Goal: Information Seeking & Learning: Learn about a topic

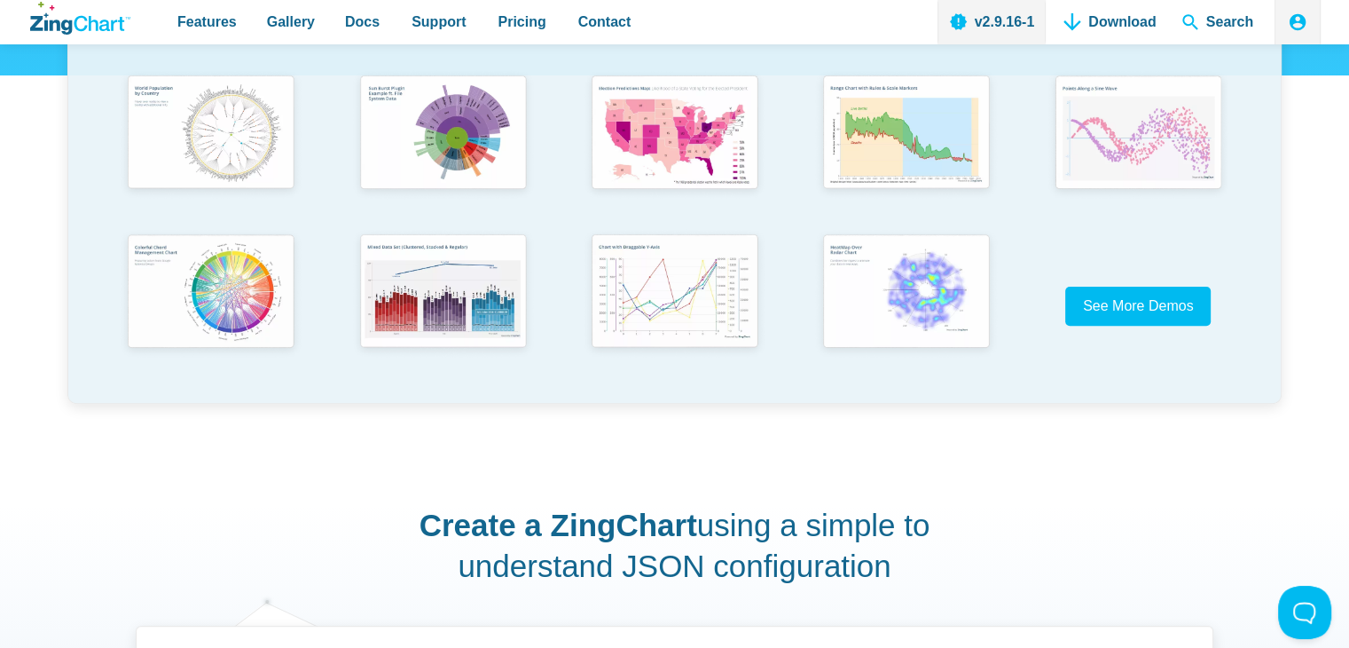
scroll to position [266, 0]
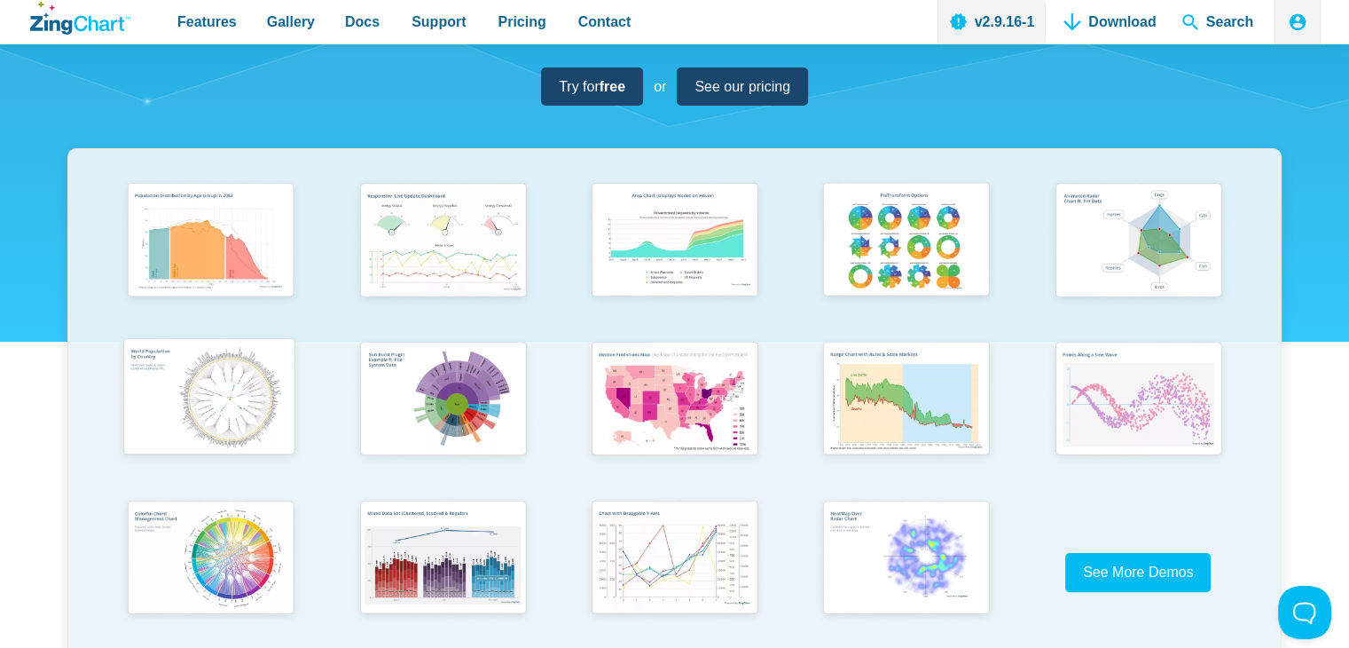
click at [273, 381] on img "App Content" at bounding box center [209, 399] width 191 height 137
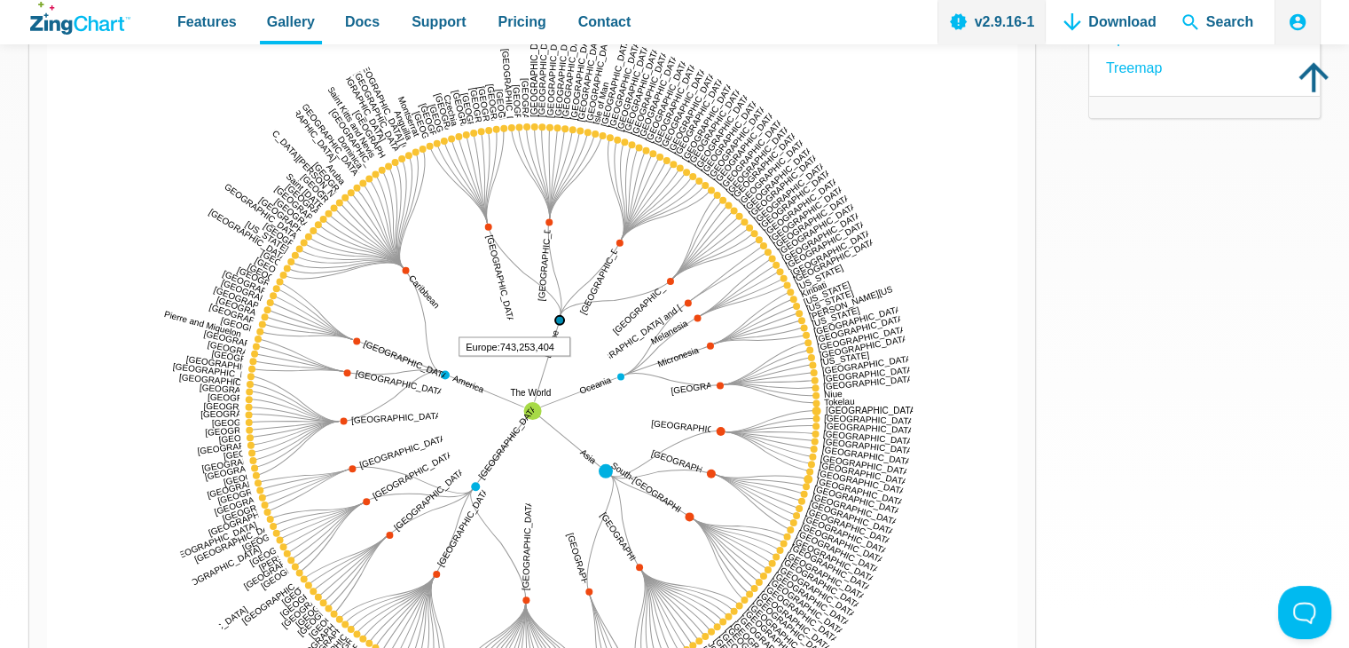
drag, startPoint x: 532, startPoint y: 405, endPoint x: 511, endPoint y: 356, distance: 54.0
click at [511, 356] on div "The World [GEOGRAPHIC_DATA] [GEOGRAPHIC_DATA] [GEOGRAPHIC_DATA] [GEOGRAPHIC_DAT…" at bounding box center [532, 411] width 971 height 798
click at [362, 233] on img "App Content" at bounding box center [532, 411] width 971 height 798
click at [381, 164] on div "The World [GEOGRAPHIC_DATA] [GEOGRAPHIC_DATA] [GEOGRAPHIC_DATA] [GEOGRAPHIC_DAT…" at bounding box center [532, 411] width 971 height 798
drag, startPoint x: 386, startPoint y: 172, endPoint x: 400, endPoint y: 198, distance: 29.4
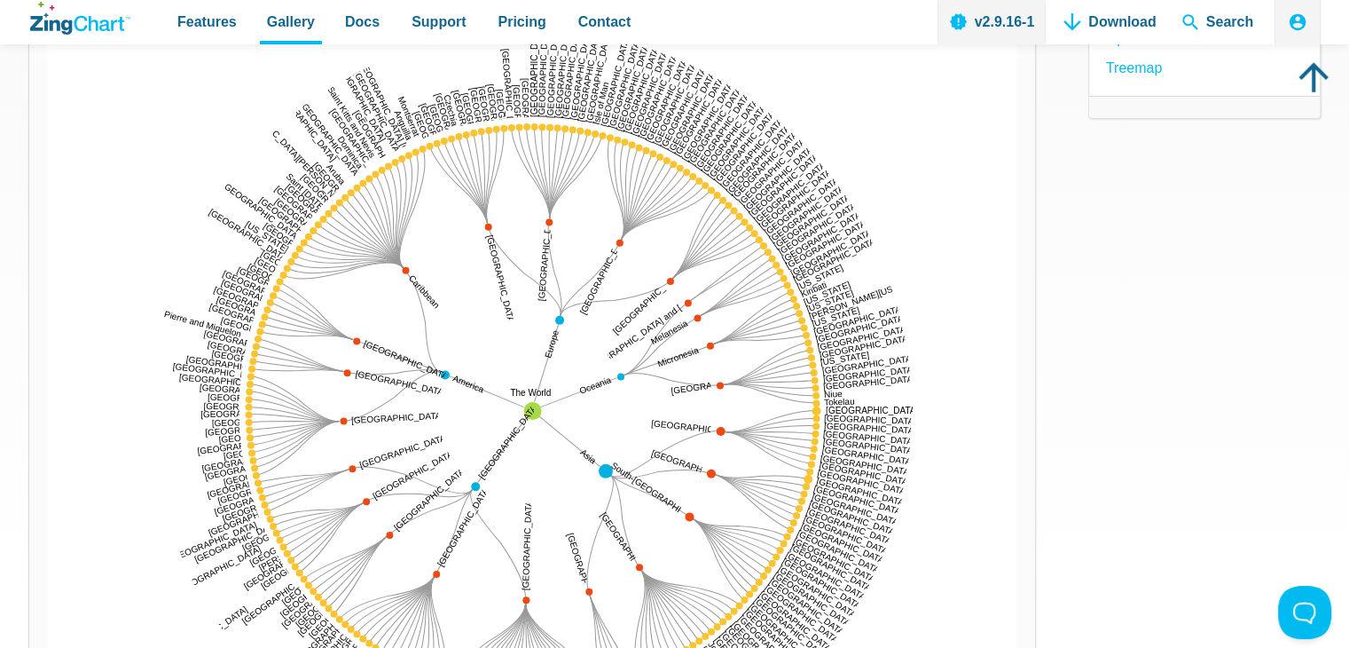
click at [400, 198] on div "The World [GEOGRAPHIC_DATA] [GEOGRAPHIC_DATA] [GEOGRAPHIC_DATA] [GEOGRAPHIC_DAT…" at bounding box center [532, 411] width 971 height 798
click at [596, 139] on img "App Content" at bounding box center [532, 411] width 971 height 798
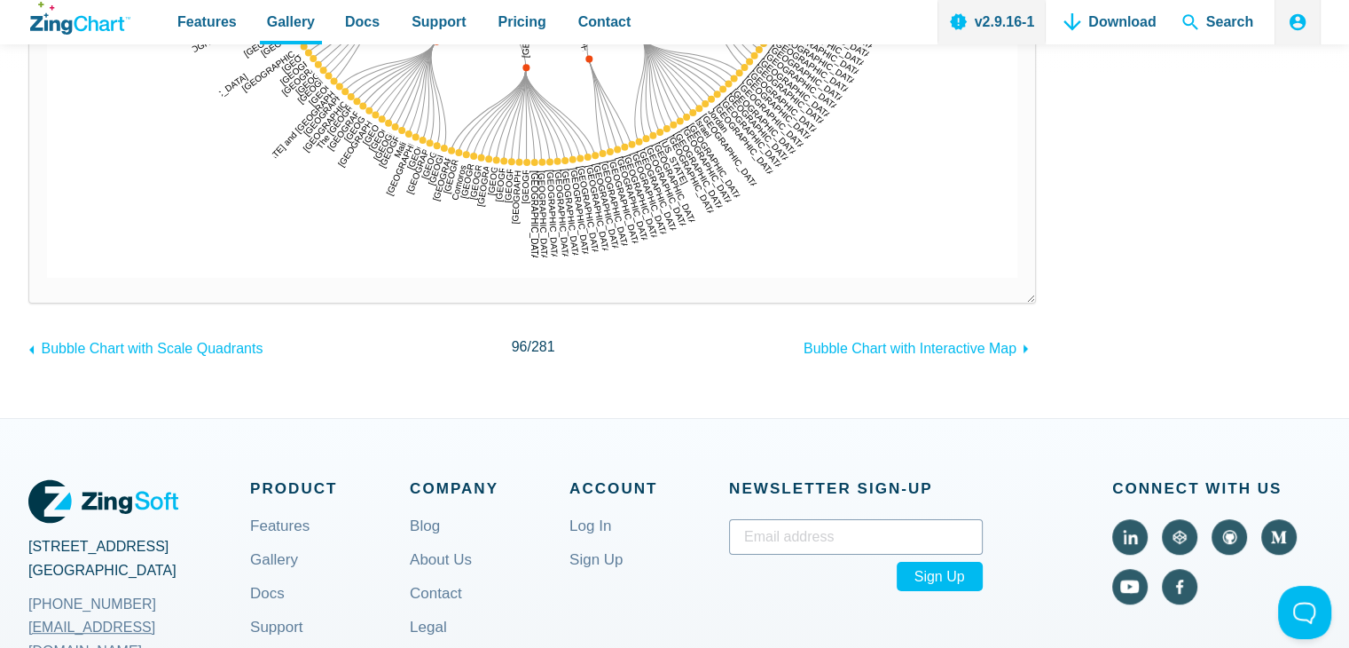
scroll to position [355, 0]
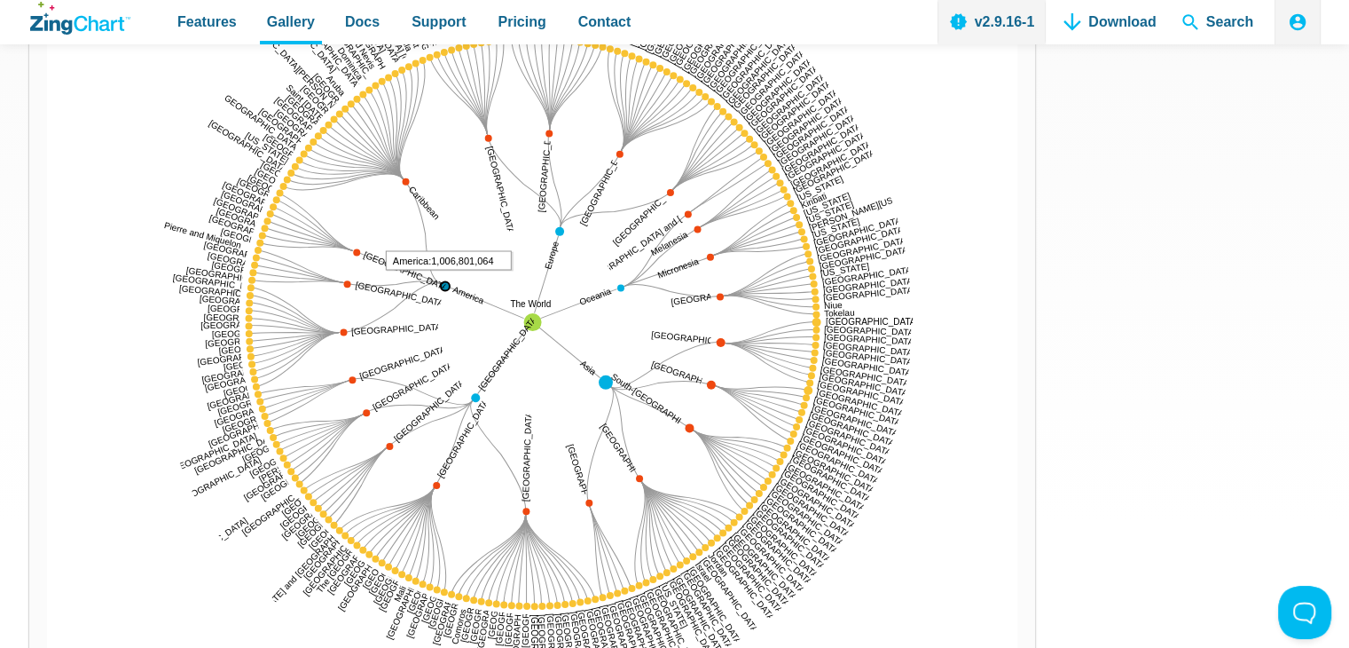
click at [451, 288] on img "App Content" at bounding box center [532, 322] width 971 height 798
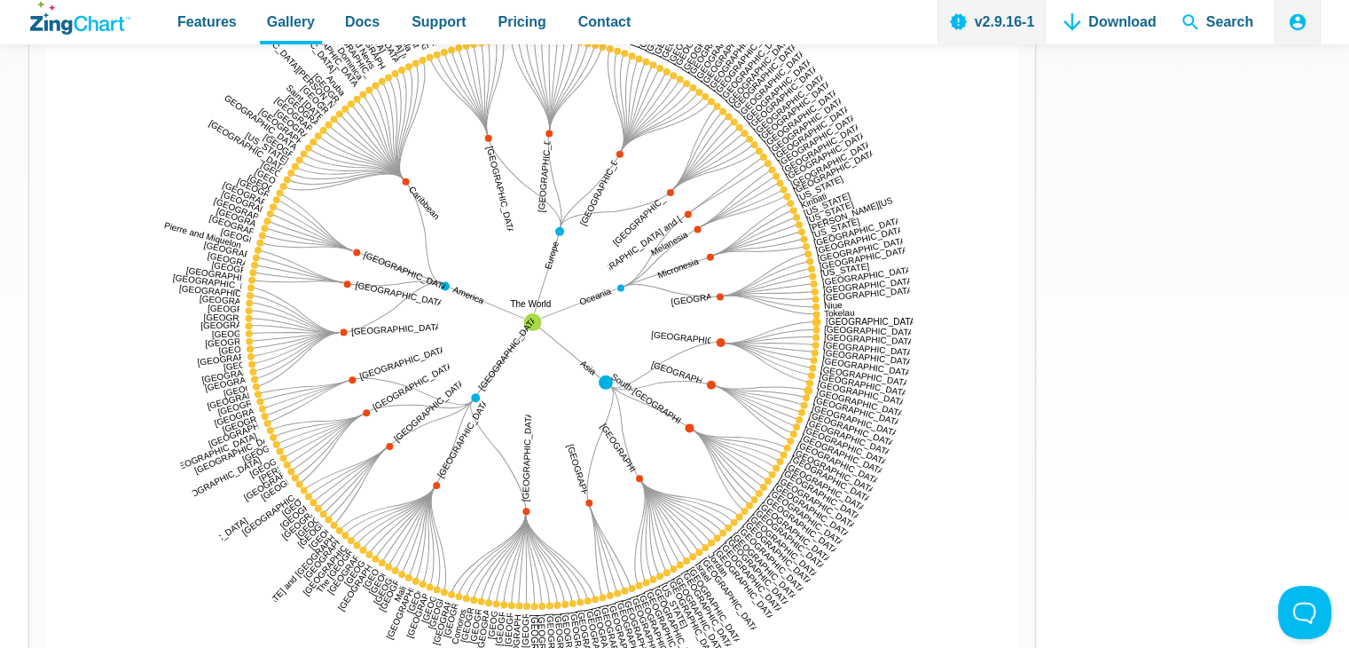
click at [363, 257] on img "App Content" at bounding box center [532, 322] width 971 height 798
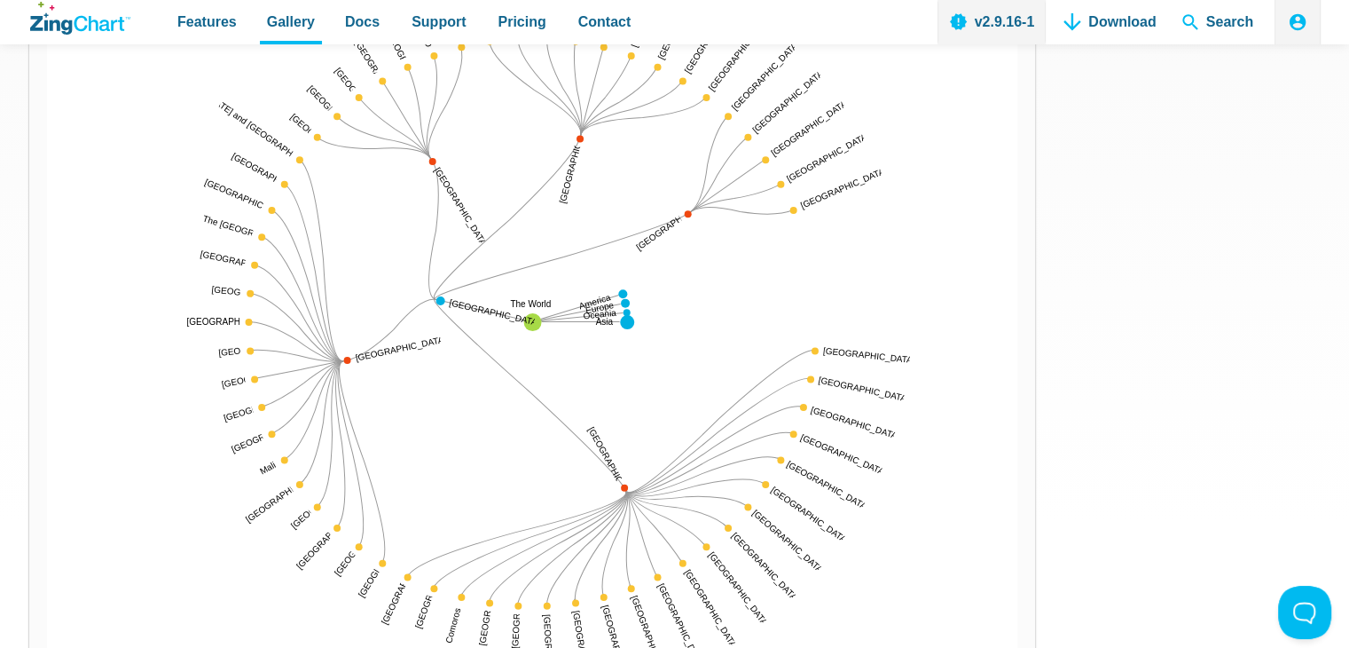
click at [451, 302] on img "App Content" at bounding box center [532, 322] width 971 height 798
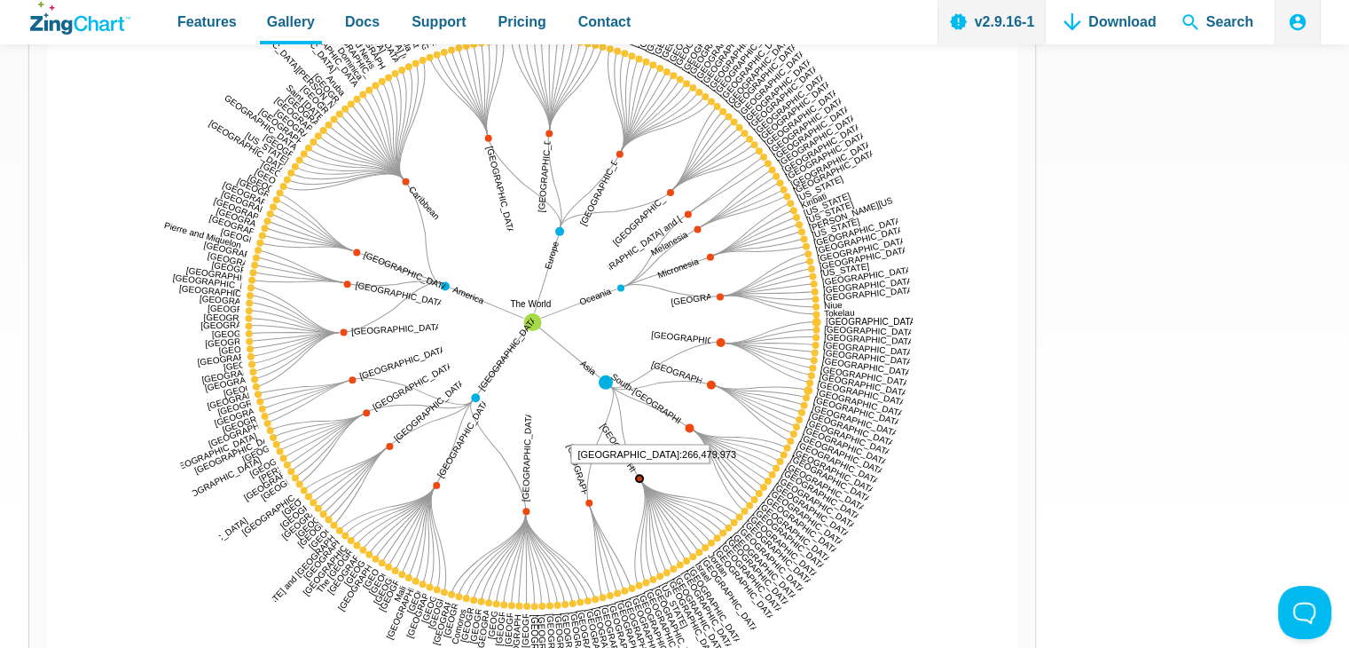
click at [639, 483] on img "App Content" at bounding box center [532, 322] width 971 height 798
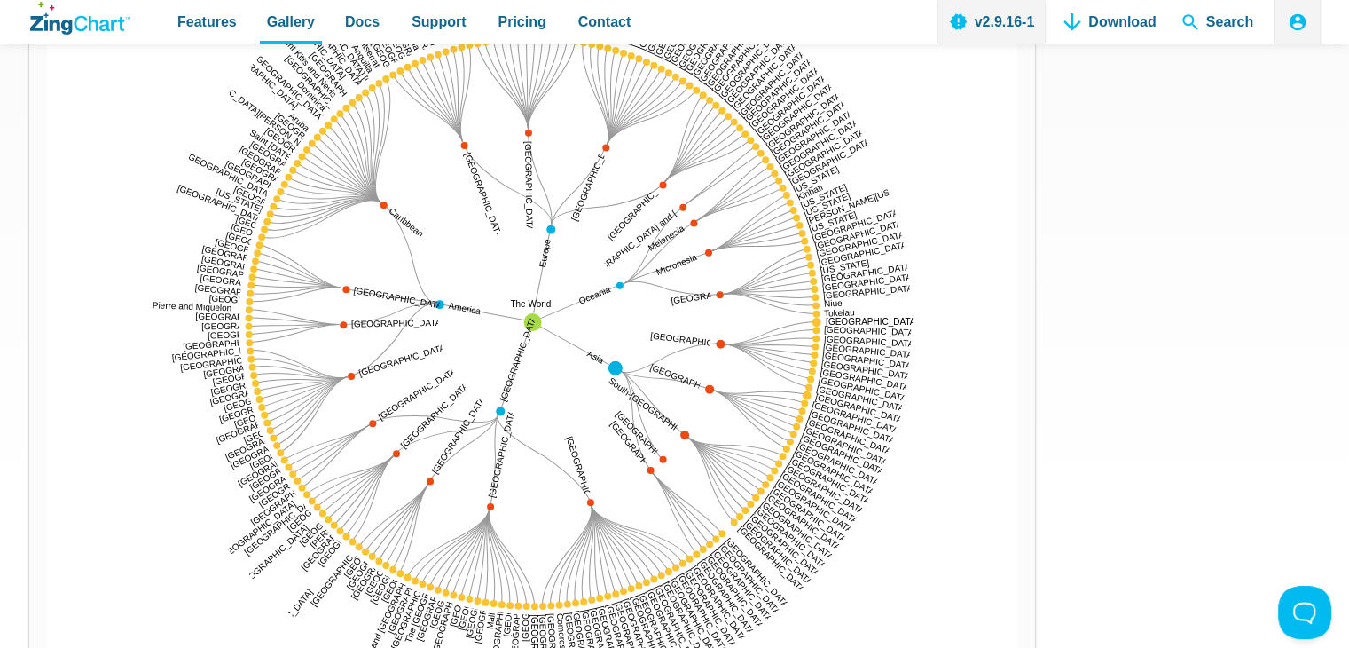
click at [643, 474] on img "App Content" at bounding box center [532, 322] width 971 height 798
click at [670, 459] on img "App Content" at bounding box center [532, 322] width 971 height 798
click at [665, 459] on div "The World [GEOGRAPHIC_DATA] [GEOGRAPHIC_DATA] [GEOGRAPHIC_DATA] [GEOGRAPHIC_DAT…" at bounding box center [532, 322] width 971 height 798
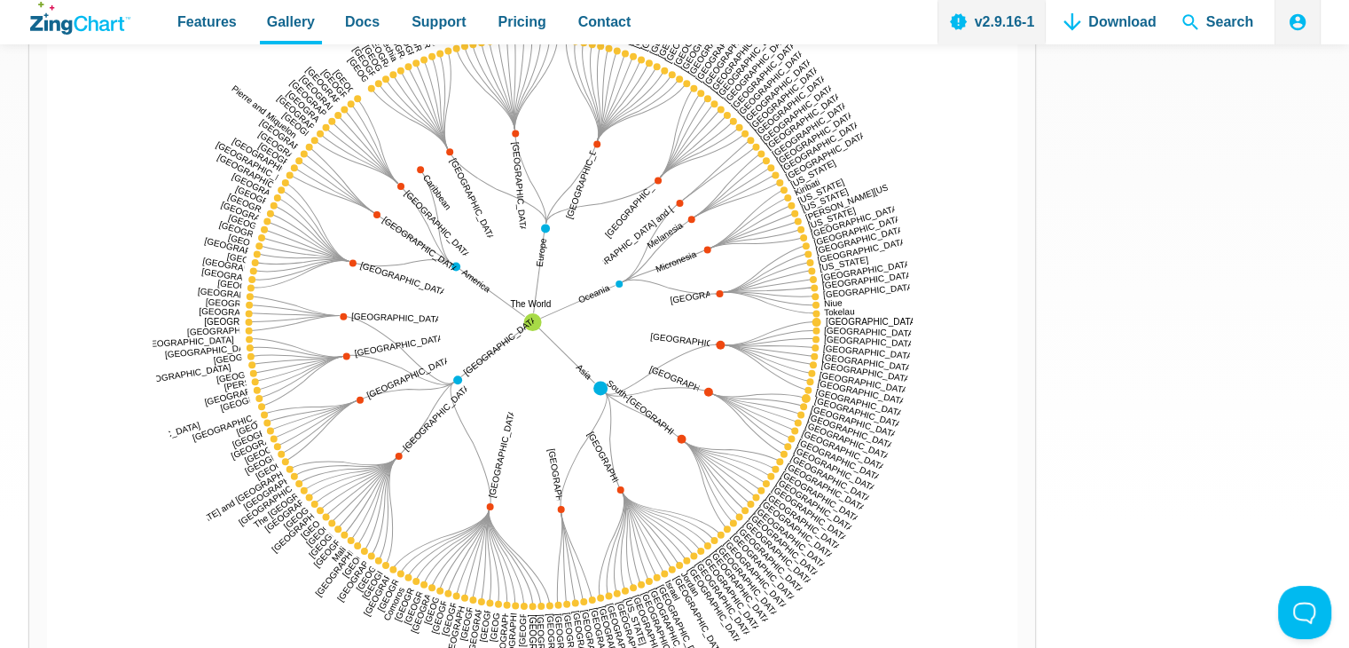
click at [444, 148] on img "App Content" at bounding box center [532, 322] width 971 height 798
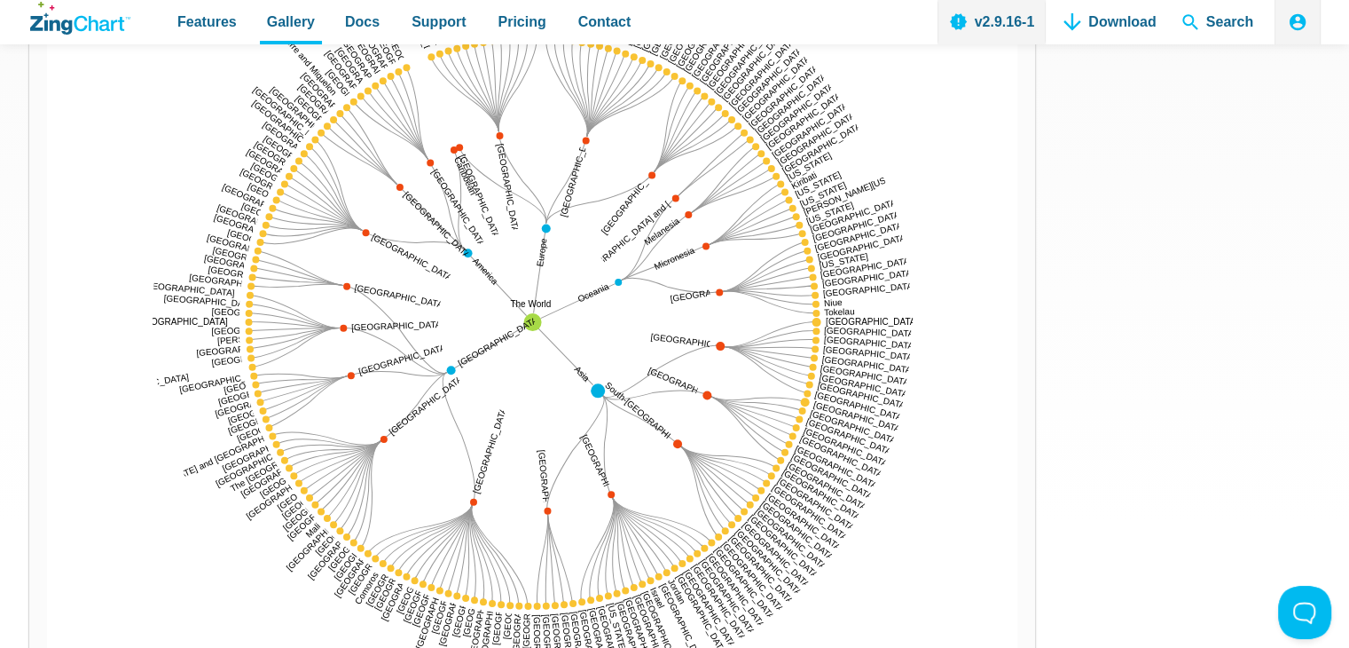
click at [452, 155] on img "App Content" at bounding box center [532, 322] width 971 height 798
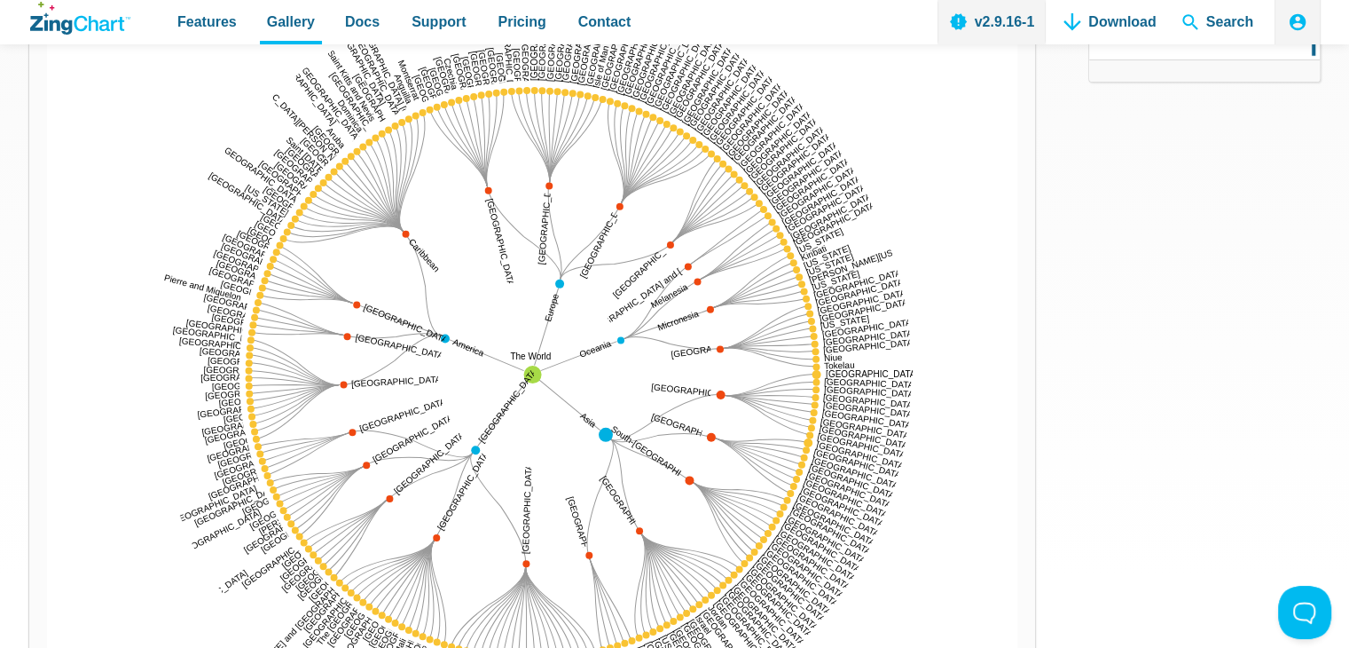
scroll to position [177, 0]
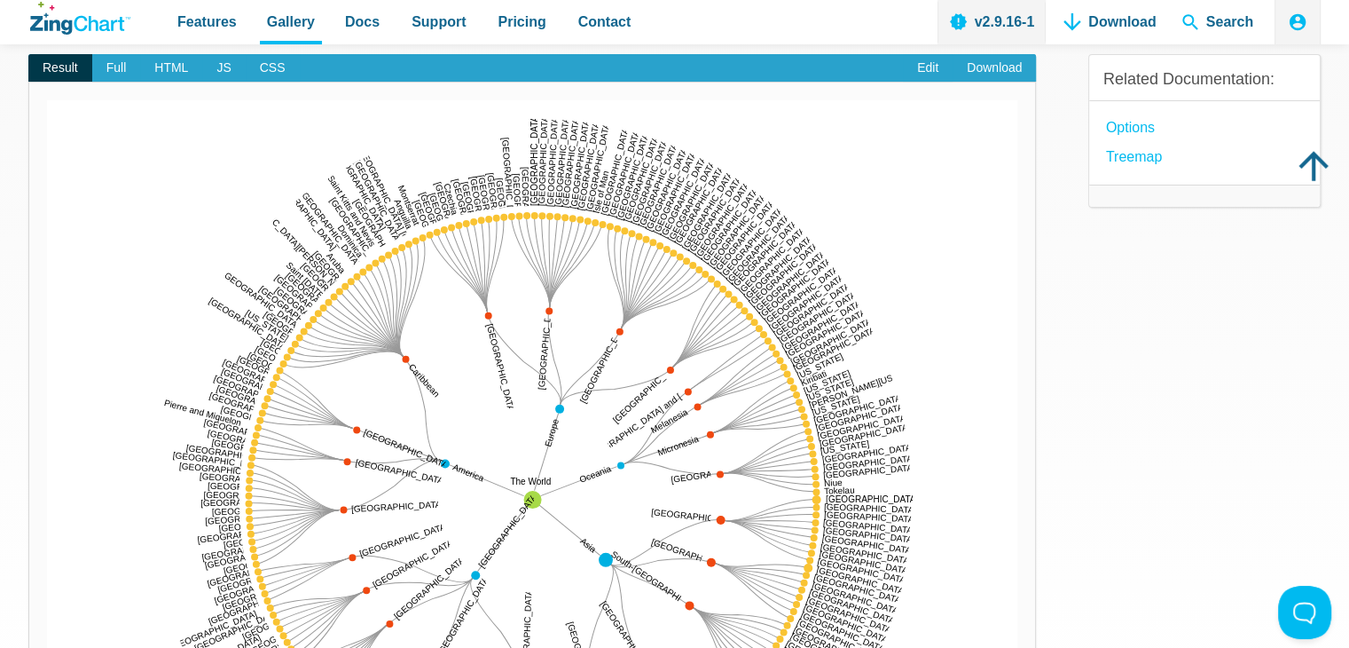
click at [561, 421] on img "App Content" at bounding box center [532, 499] width 971 height 798
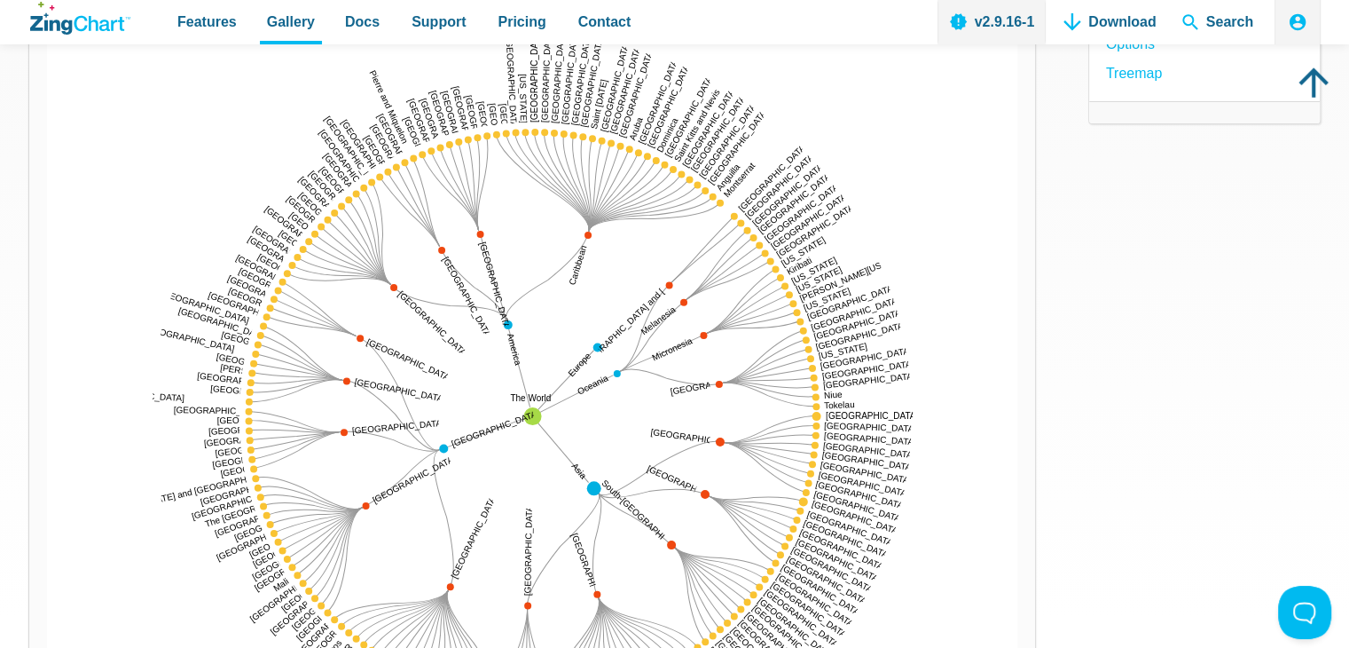
scroll to position [355, 0]
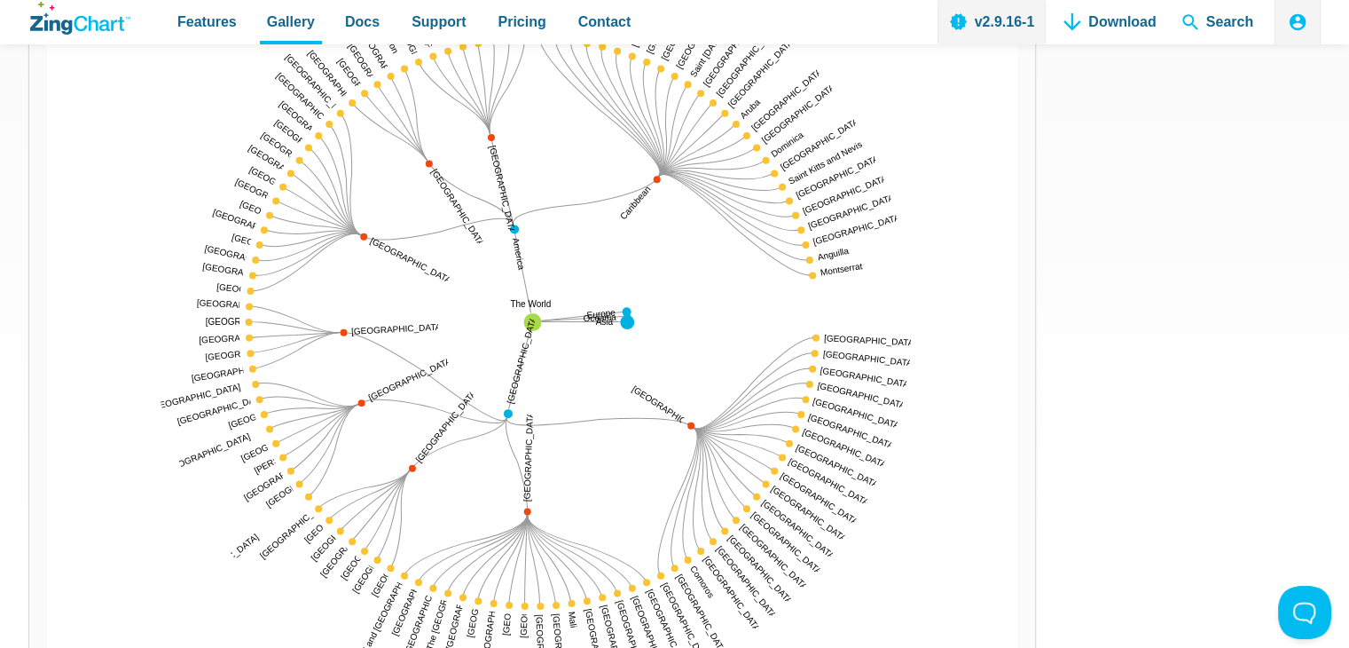
click at [516, 235] on img "App Content" at bounding box center [532, 322] width 971 height 798
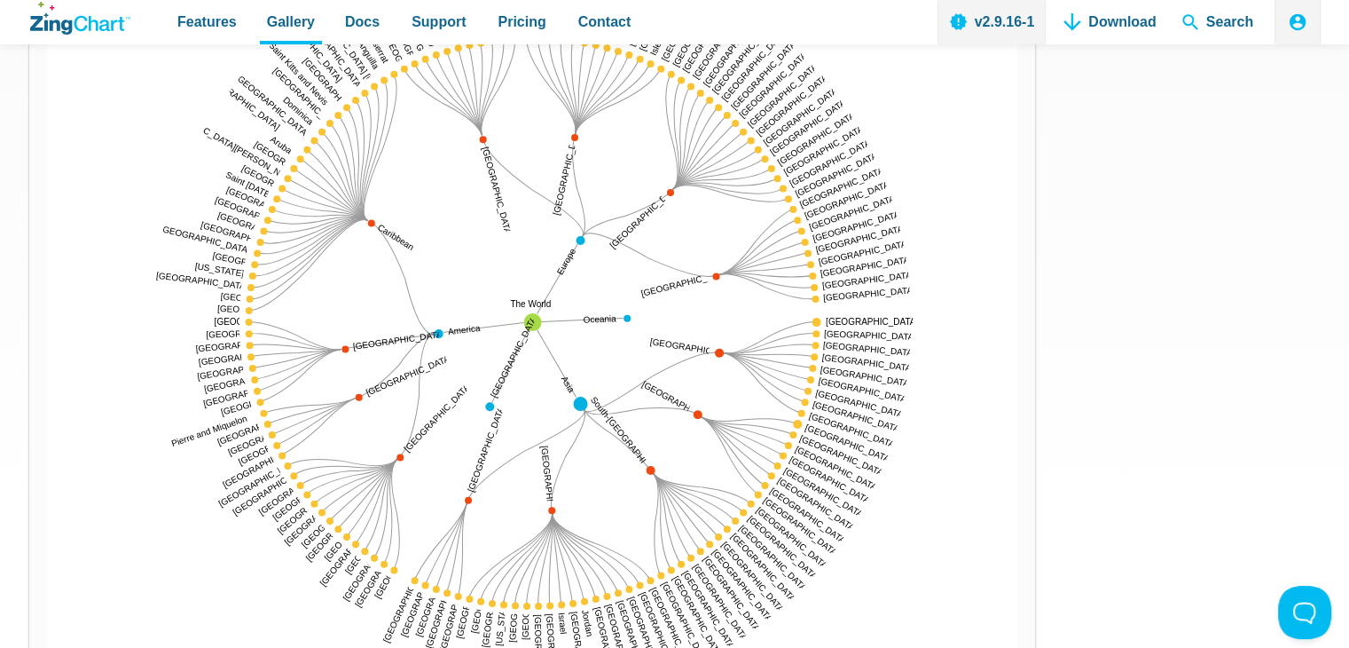
click at [626, 310] on img "App Content" at bounding box center [532, 322] width 971 height 798
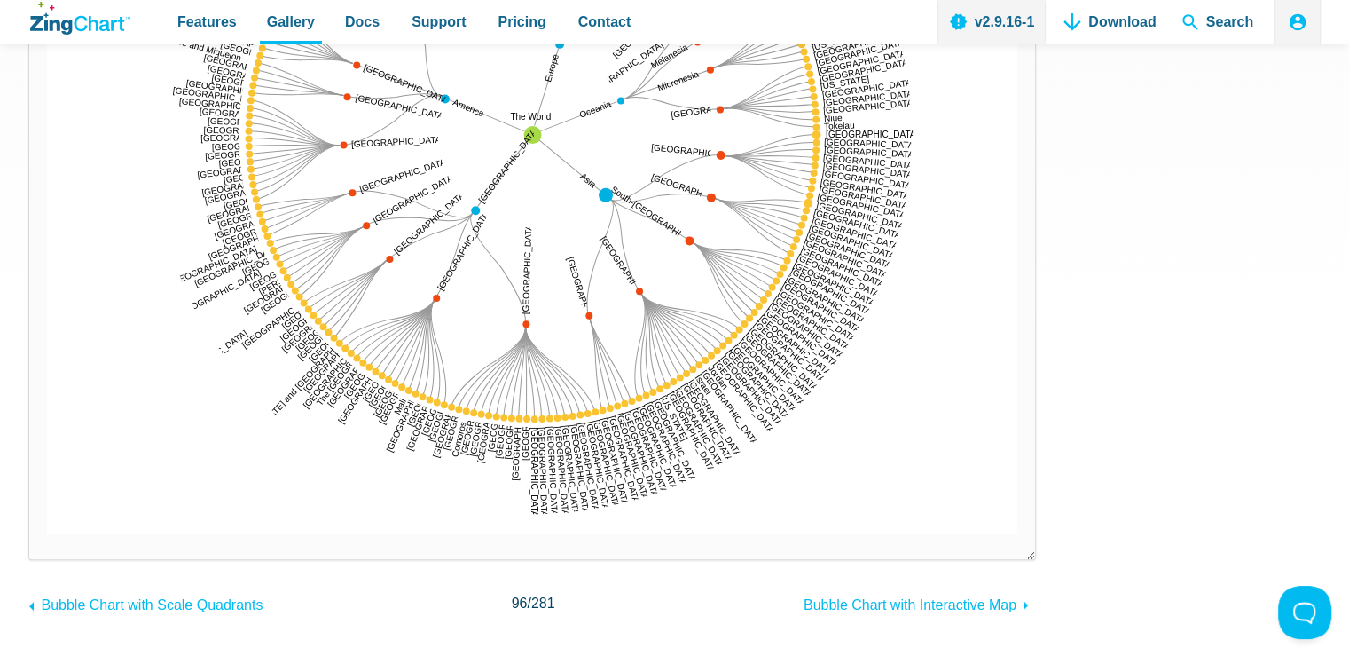
scroll to position [621, 0]
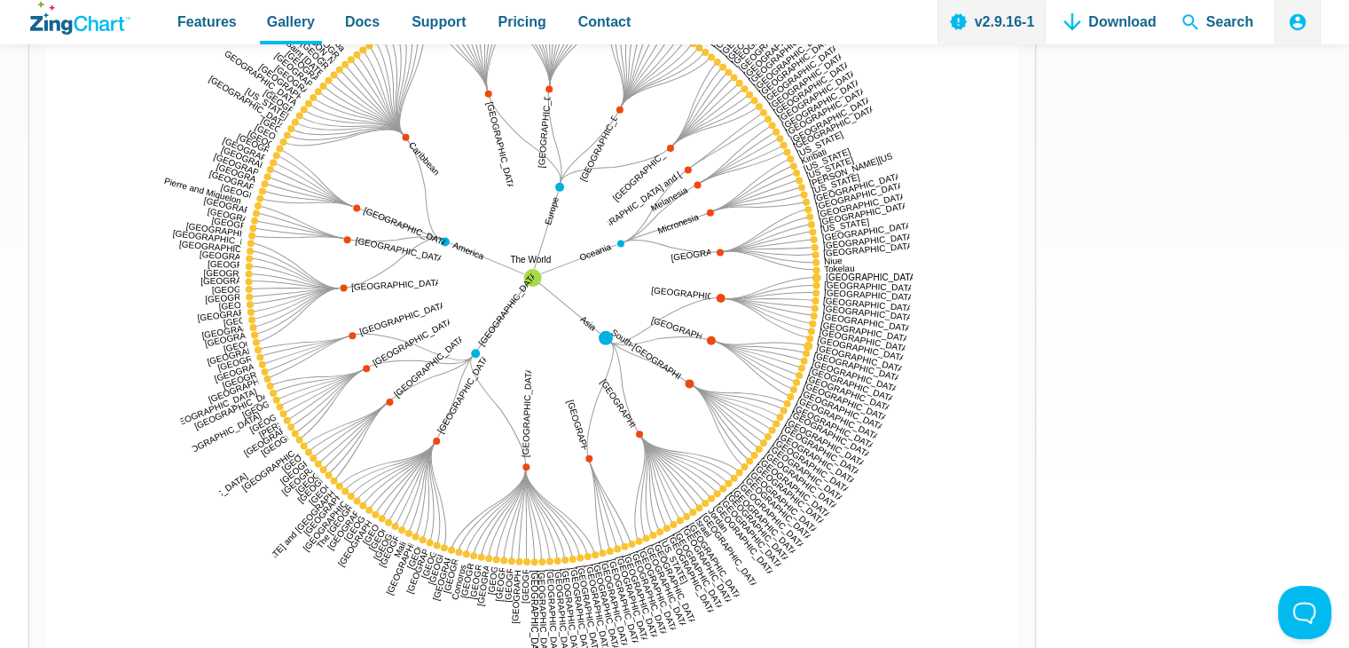
scroll to position [355, 0]
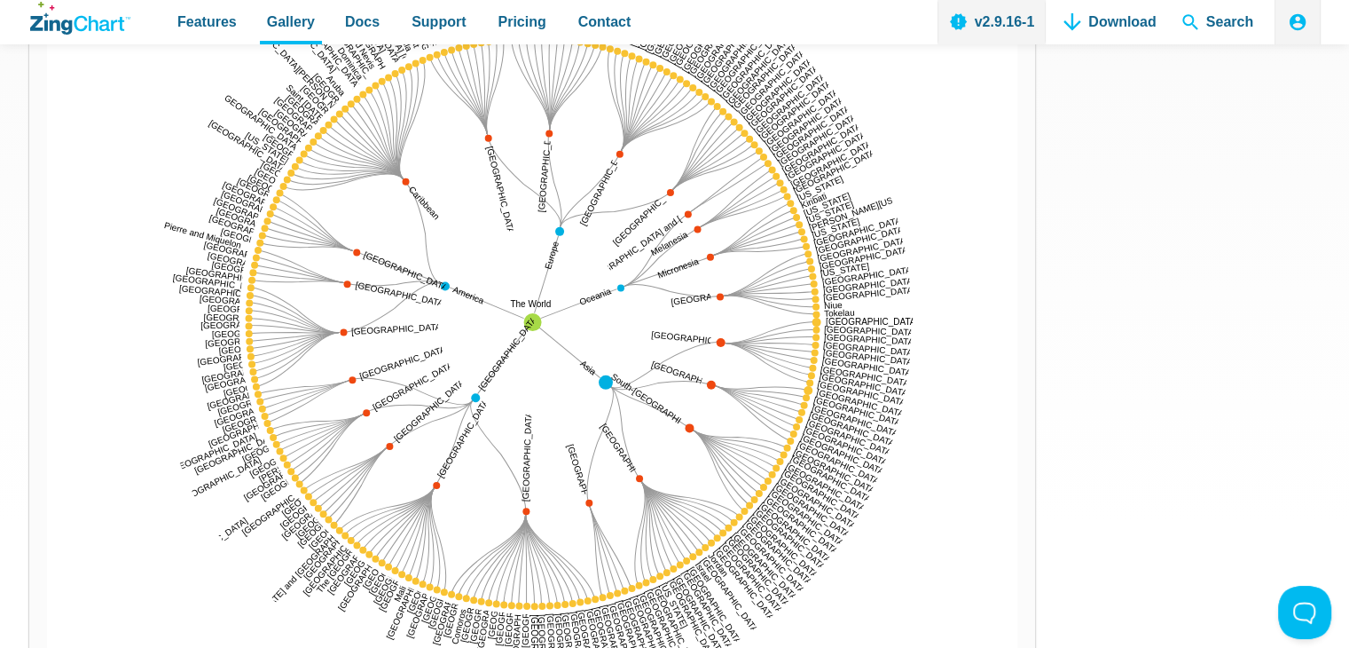
click at [447, 294] on img "App Content" at bounding box center [532, 322] width 971 height 798
click at [444, 285] on img "App Content" at bounding box center [532, 322] width 971 height 798
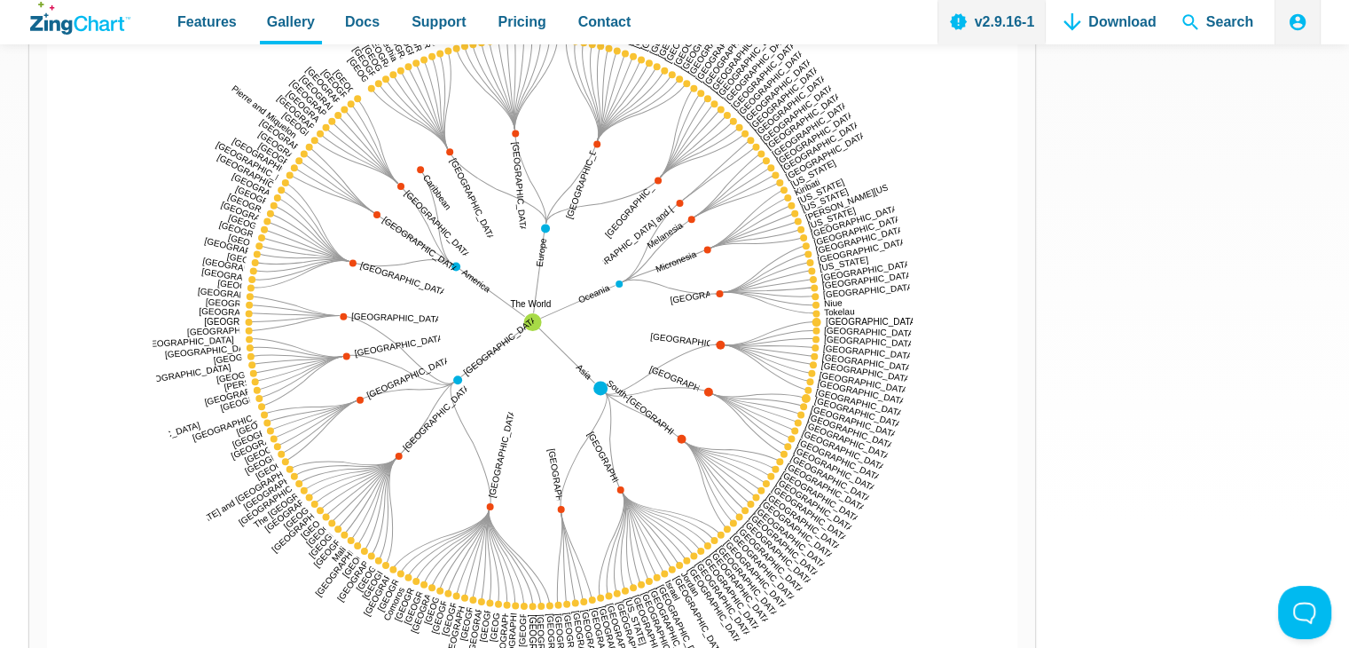
click at [419, 177] on img "App Content" at bounding box center [532, 322] width 971 height 798
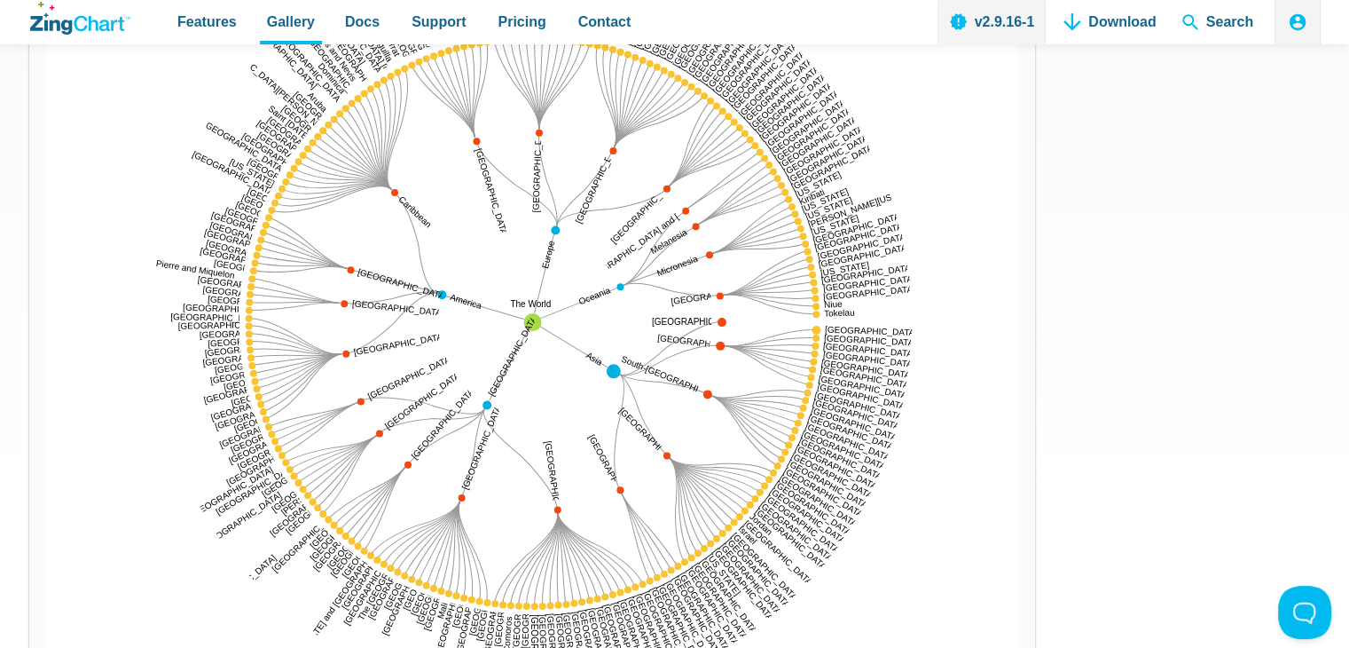
click at [720, 328] on img "App Content" at bounding box center [532, 322] width 971 height 798
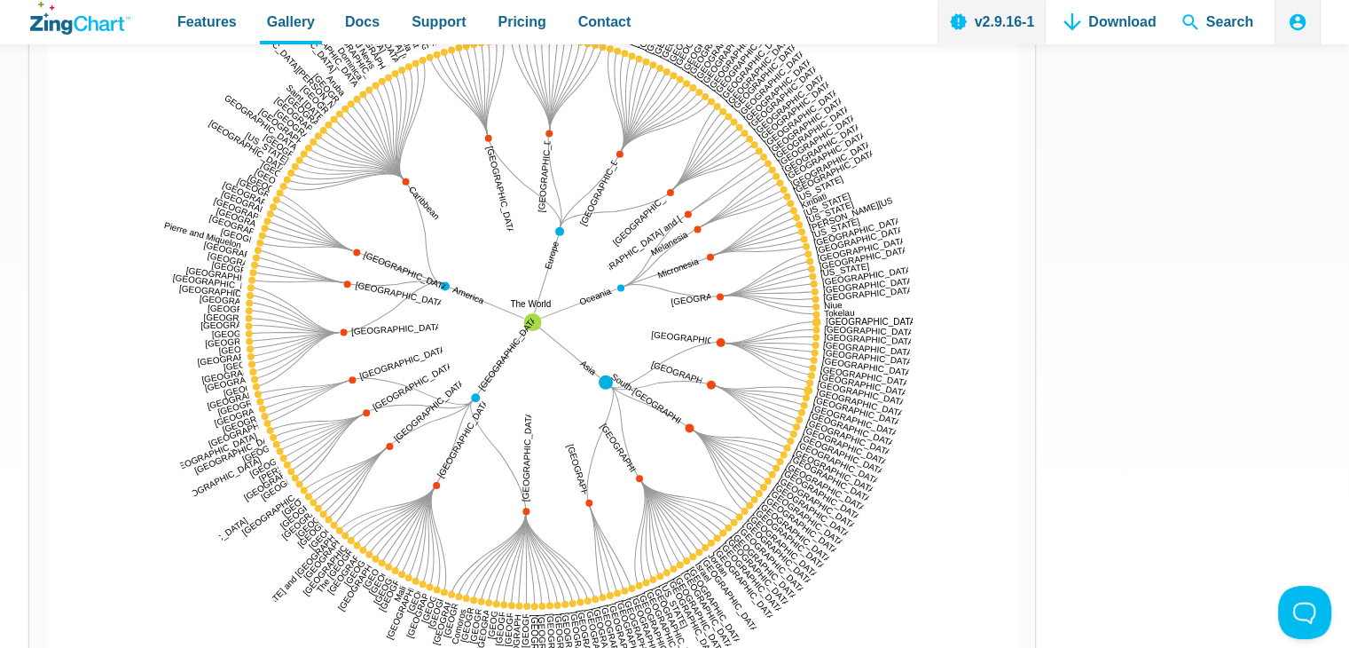
click at [409, 185] on img "App Content" at bounding box center [532, 322] width 971 height 798
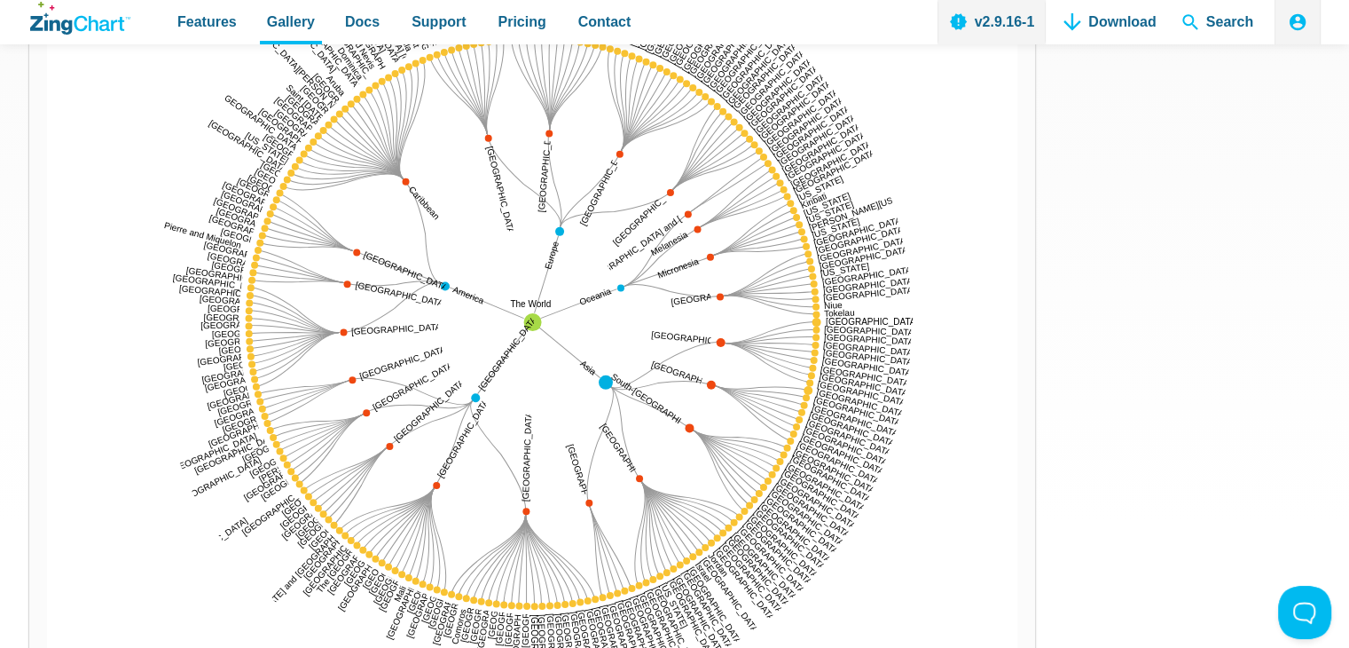
click at [594, 373] on img "App Content" at bounding box center [532, 322] width 971 height 798
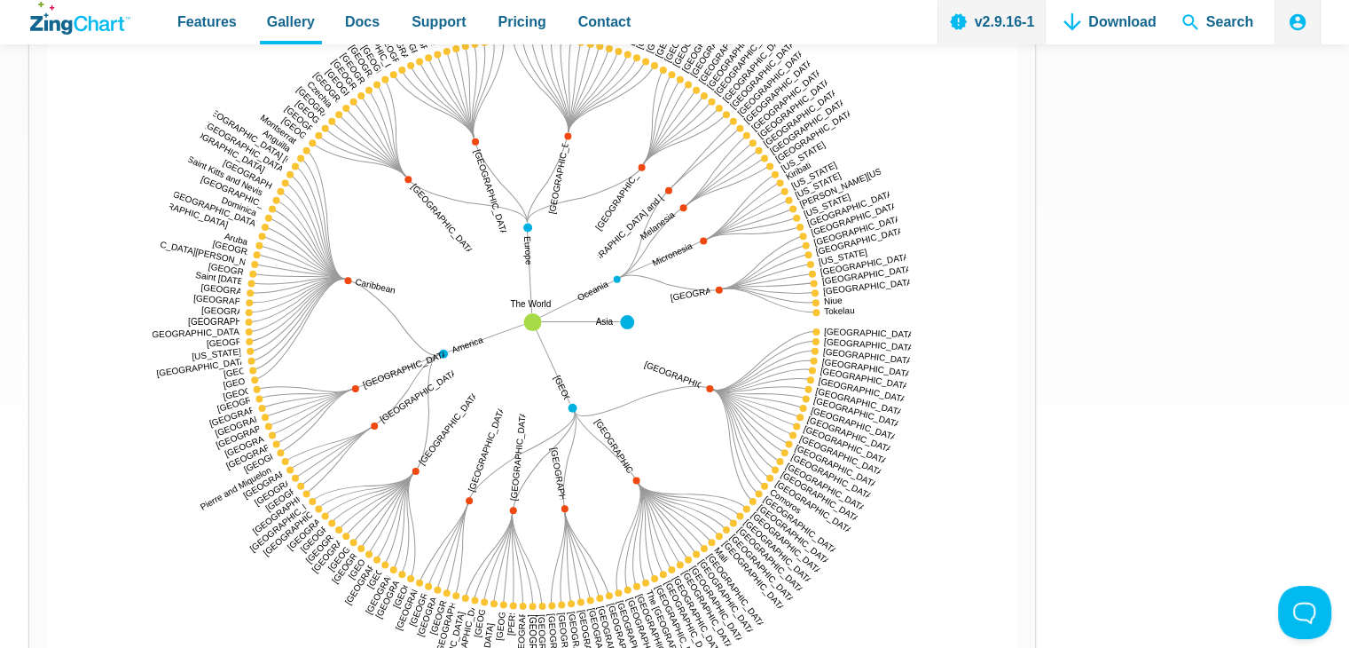
click at [600, 385] on img "App Content" at bounding box center [532, 322] width 971 height 798
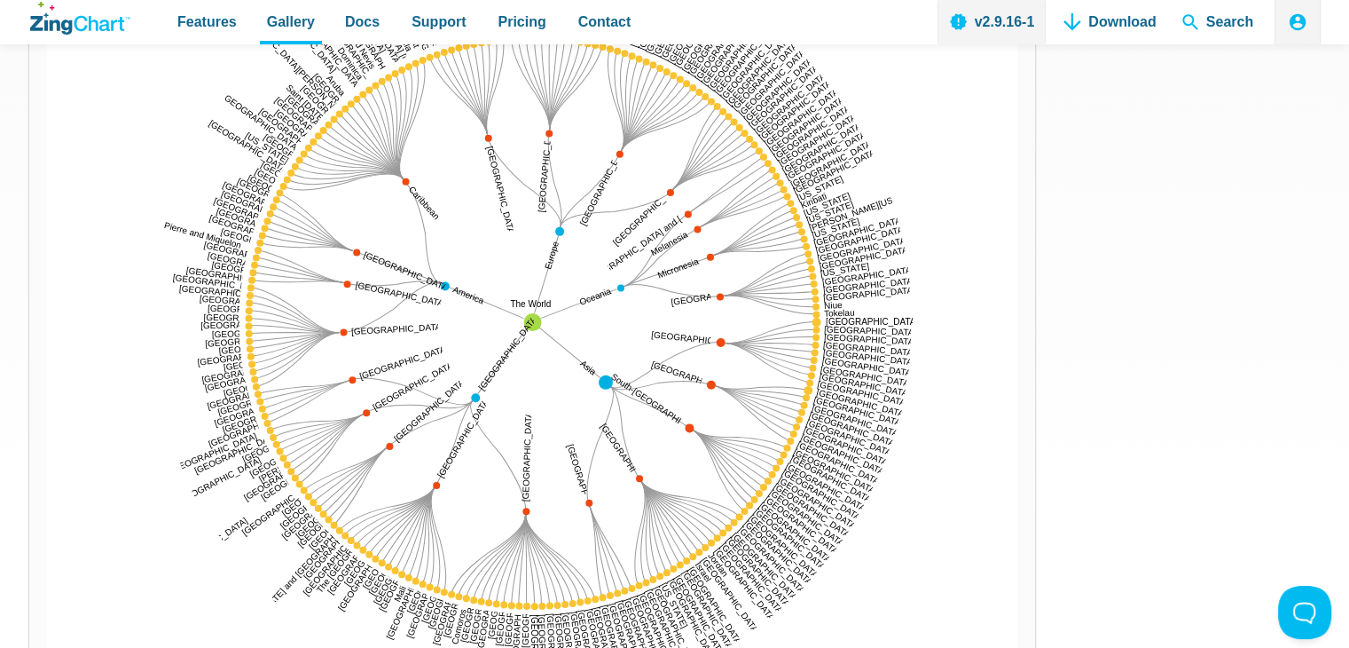
click at [455, 289] on img "App Content" at bounding box center [532, 322] width 971 height 798
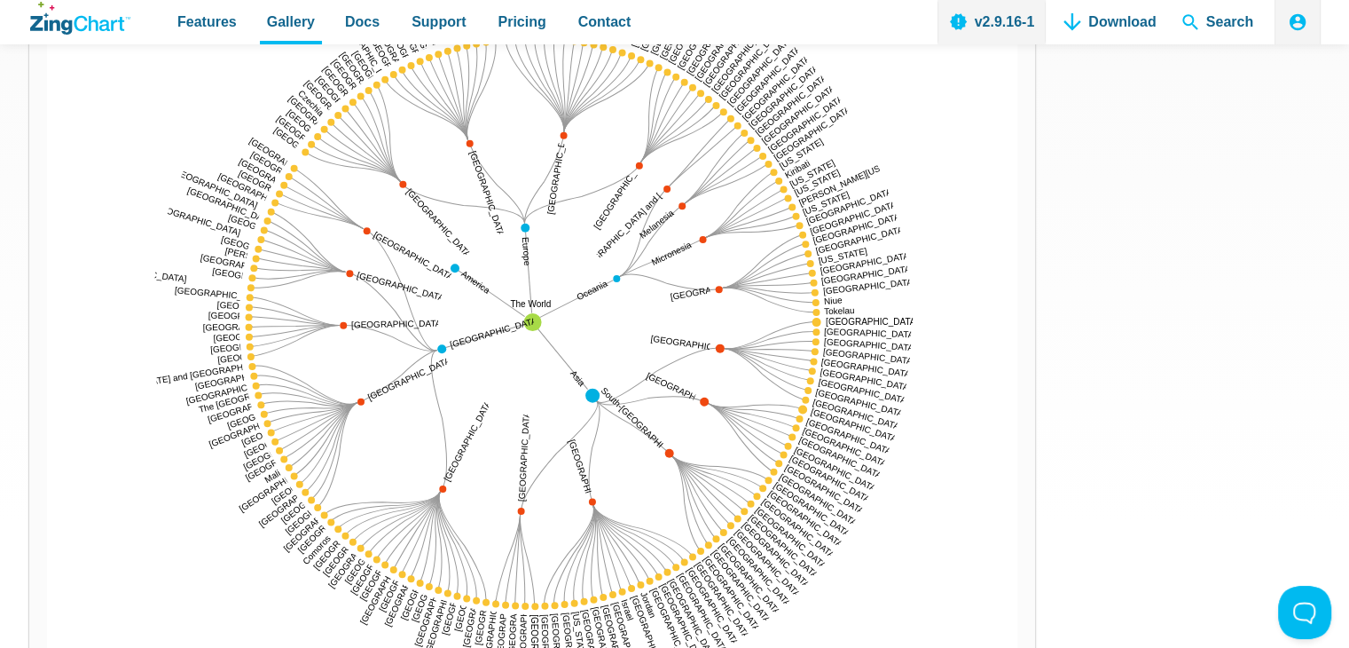
click at [458, 263] on img "App Content" at bounding box center [532, 322] width 971 height 798
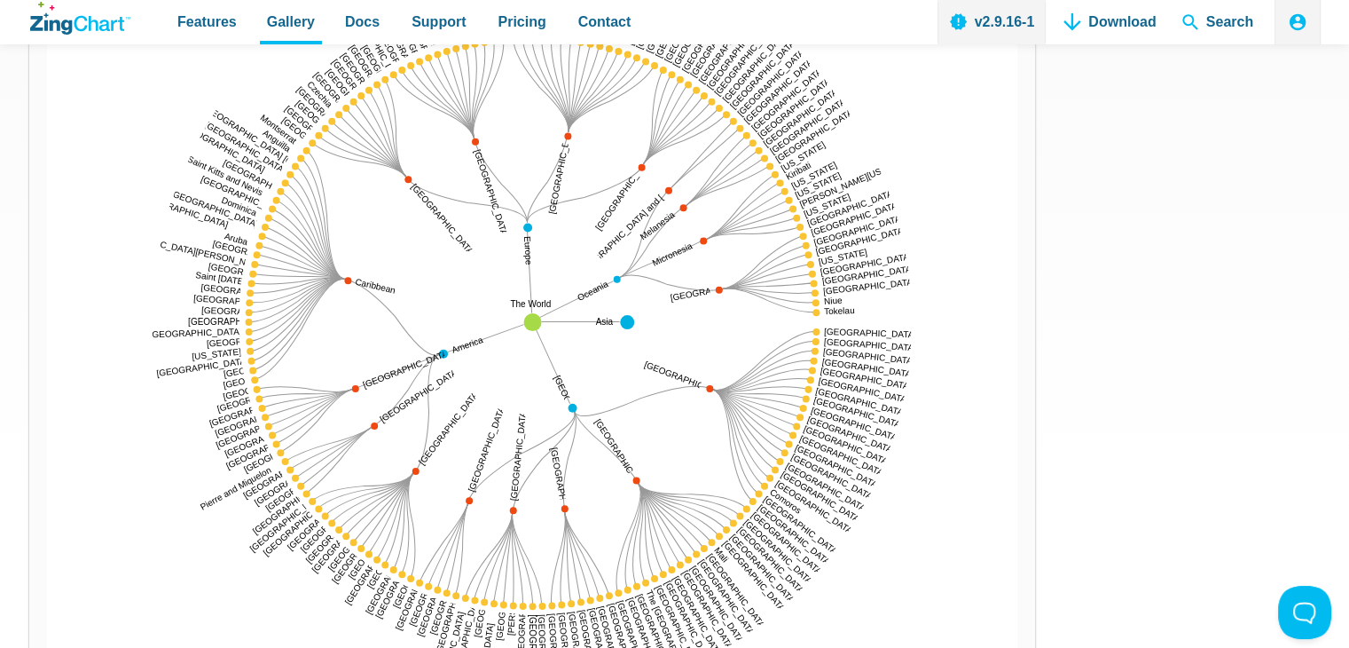
click at [617, 321] on img "App Content" at bounding box center [532, 322] width 971 height 798
